Goal: Task Accomplishment & Management: Use online tool/utility

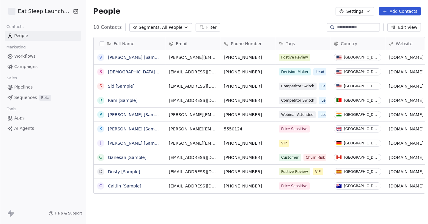
scroll to position [193, 342]
click at [43, 9] on html "Eat Sleep Launch Repeat Contacts People Marketing Workflows Campaigns Sales Pip…" at bounding box center [214, 112] width 428 height 224
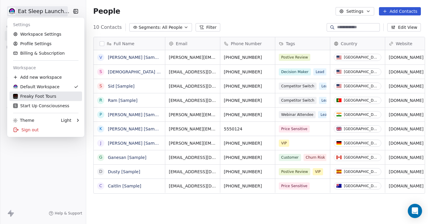
click at [50, 98] on div "Freaky Foot Tours" at bounding box center [34, 96] width 43 height 6
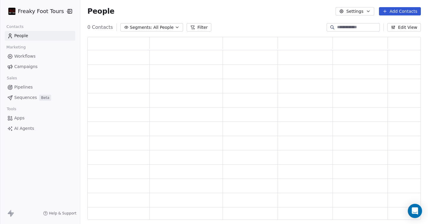
scroll to position [178, 329]
click at [31, 11] on html "Freaky Foot Tours Contacts People Marketing Workflows Campaigns Sales Pipelines…" at bounding box center [214, 112] width 428 height 224
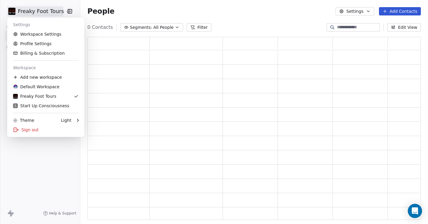
click at [211, 16] on html "Freaky Foot Tours Contacts People Marketing Workflows Campaigns Sales Pipelines…" at bounding box center [214, 112] width 428 height 224
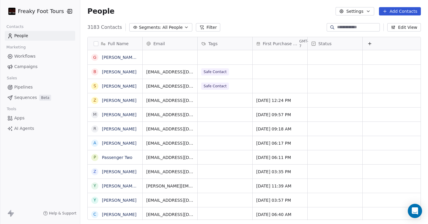
click at [39, 65] on link "Campaigns" at bounding box center [40, 67] width 70 height 10
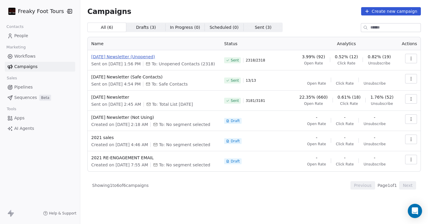
click at [115, 58] on span "[DATE] Newsletter (Unopened)" at bounding box center [154, 57] width 126 height 6
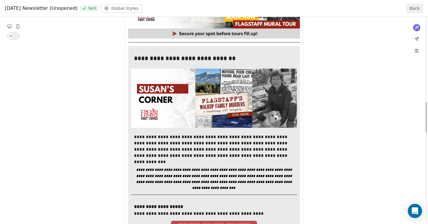
scroll to position [550, 0]
